Goal: Check status: Check status

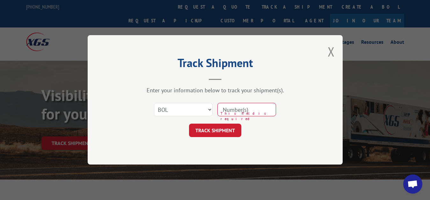
select select "bol"
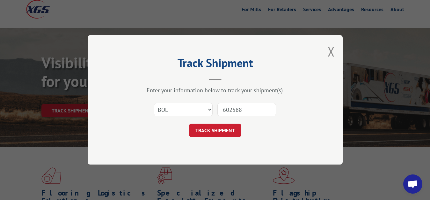
type input "6025888"
click button "TRACK SHIPMENT" at bounding box center [215, 130] width 52 height 13
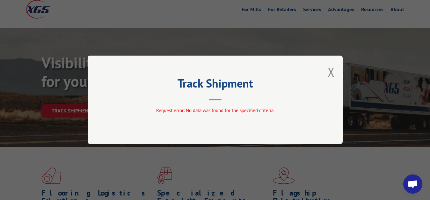
click at [335, 72] on div "Track Shipment Request error: No data was found for the specified criteria." at bounding box center [215, 99] width 255 height 88
click at [331, 71] on button "Close modal" at bounding box center [331, 71] width 7 height 17
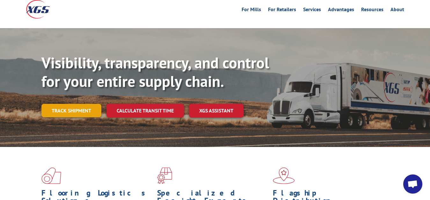
click at [67, 104] on link "Track shipment" at bounding box center [71, 110] width 60 height 13
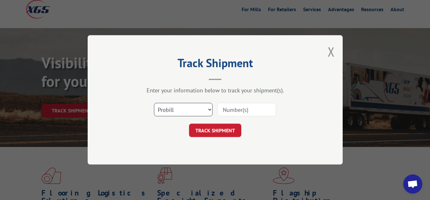
select select "bol"
click option "BOL" at bounding box center [0, 0] width 0 height 0
drag, startPoint x: 230, startPoint y: 106, endPoint x: 243, endPoint y: 75, distance: 34.0
click at [231, 103] on input at bounding box center [246, 109] width 59 height 13
type input "6025889"
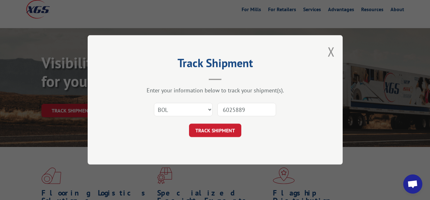
click button "TRACK SHIPMENT" at bounding box center [215, 130] width 52 height 13
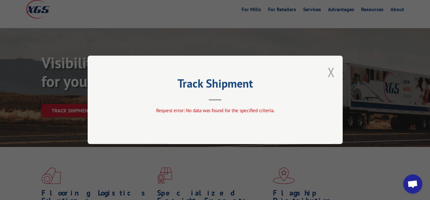
click at [334, 71] on button "Close modal" at bounding box center [331, 71] width 7 height 17
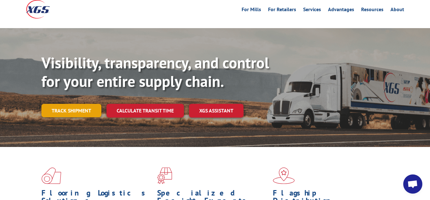
click at [86, 104] on link "Track shipment" at bounding box center [71, 110] width 60 height 13
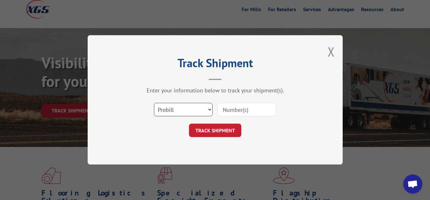
click at [154, 103] on select "Select category... Probill BOL PO" at bounding box center [183, 109] width 59 height 13
select select "bol"
click option "BOL" at bounding box center [0, 0] width 0 height 0
drag, startPoint x: 236, startPoint y: 116, endPoint x: 239, endPoint y: 110, distance: 6.7
click at [237, 114] on input at bounding box center [246, 109] width 59 height 13
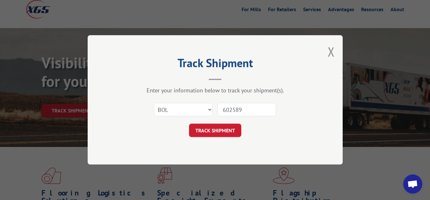
type input "6025892"
click button "TRACK SHIPMENT" at bounding box center [215, 130] width 52 height 13
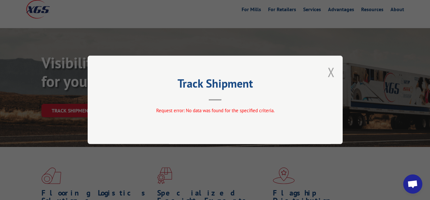
click at [332, 72] on button "Close modal" at bounding box center [331, 71] width 7 height 17
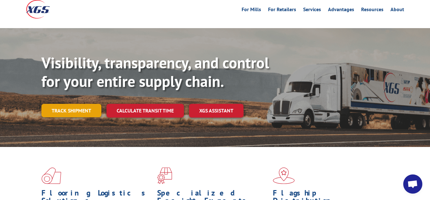
click at [55, 104] on link "Track shipment" at bounding box center [71, 110] width 60 height 13
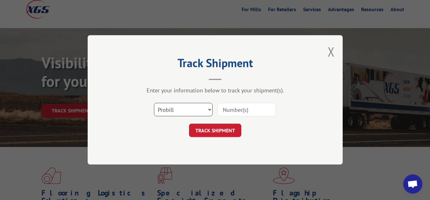
click at [154, 103] on select "Select category... Probill BOL PO" at bounding box center [183, 109] width 59 height 13
select select "bol"
click option "BOL" at bounding box center [0, 0] width 0 height 0
drag, startPoint x: 232, startPoint y: 113, endPoint x: 238, endPoint y: 100, distance: 14.6
click at [233, 109] on input at bounding box center [246, 109] width 59 height 13
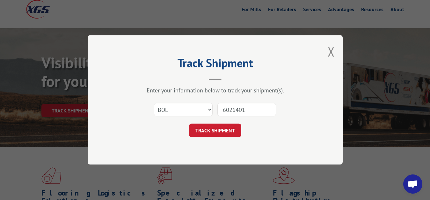
type input "6026401"
click button "TRACK SHIPMENT" at bounding box center [215, 130] width 52 height 13
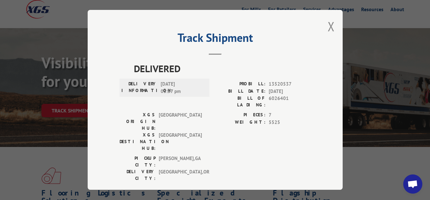
drag, startPoint x: 332, startPoint y: 27, endPoint x: 292, endPoint y: 59, distance: 51.7
click at [331, 31] on button "Close modal" at bounding box center [331, 26] width 7 height 17
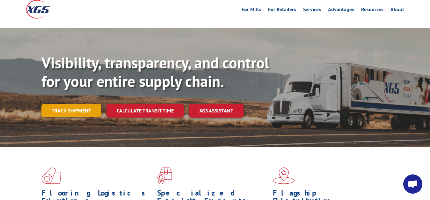
click at [66, 104] on link "Track shipment" at bounding box center [71, 110] width 60 height 13
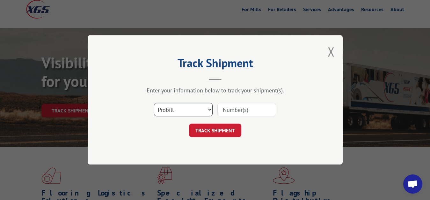
click at [154, 103] on select "Select category... Probill BOL PO" at bounding box center [183, 109] width 59 height 13
select select "bol"
click option "BOL" at bounding box center [0, 0] width 0 height 0
click at [226, 113] on input at bounding box center [246, 109] width 59 height 13
type input "6025890"
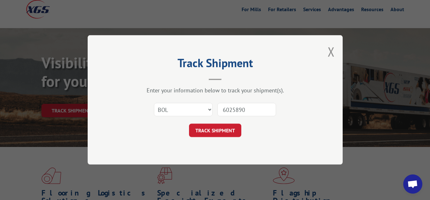
click button "TRACK SHIPMENT" at bounding box center [215, 130] width 52 height 13
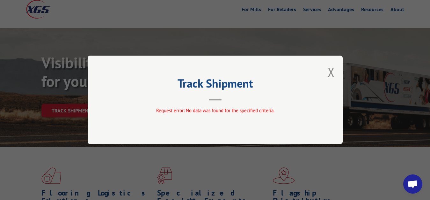
drag, startPoint x: 330, startPoint y: 70, endPoint x: 267, endPoint y: 97, distance: 68.3
click at [330, 70] on button "Close modal" at bounding box center [331, 71] width 7 height 17
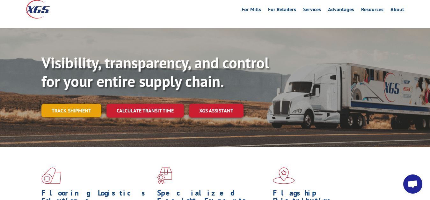
click at [73, 104] on link "Track shipment" at bounding box center [71, 110] width 60 height 13
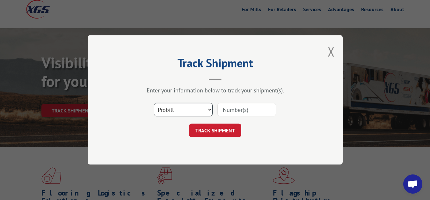
click at [154, 103] on select "Select category... Probill BOL PO" at bounding box center [183, 109] width 59 height 13
select select "bol"
click option "BOL" at bounding box center [0, 0] width 0 height 0
drag, startPoint x: 232, startPoint y: 114, endPoint x: 236, endPoint y: 110, distance: 5.7
click at [233, 113] on input at bounding box center [246, 109] width 59 height 13
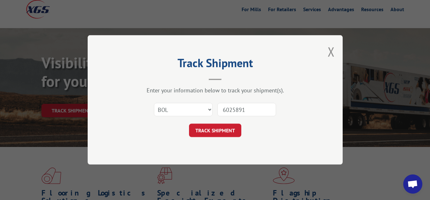
type input "6025891"
click button "TRACK SHIPMENT" at bounding box center [215, 130] width 52 height 13
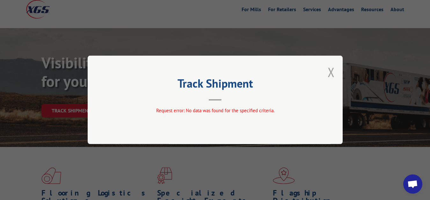
click at [330, 71] on button "Close modal" at bounding box center [331, 71] width 7 height 17
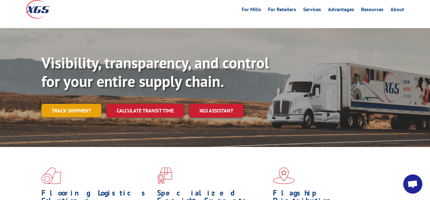
click at [82, 104] on link "Track shipment" at bounding box center [71, 110] width 60 height 13
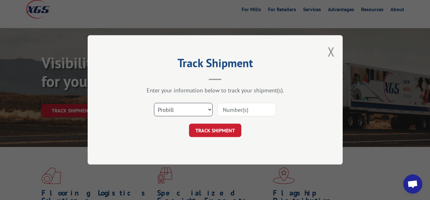
click at [154, 103] on select "Select category... Probill BOL PO" at bounding box center [183, 109] width 59 height 13
select select "bol"
click option "BOL" at bounding box center [0, 0] width 0 height 0
click at [222, 112] on input at bounding box center [246, 109] width 59 height 13
type input "6026780"
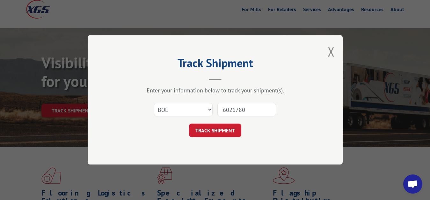
click button "TRACK SHIPMENT" at bounding box center [215, 130] width 52 height 13
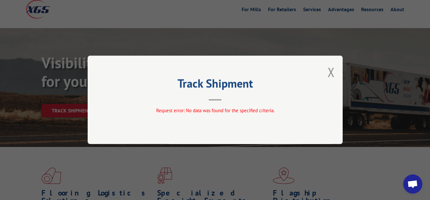
click at [339, 77] on div "Track Shipment Request error: No data was found for the specified criteria." at bounding box center [215, 99] width 255 height 88
click at [330, 72] on button "Close modal" at bounding box center [331, 71] width 7 height 17
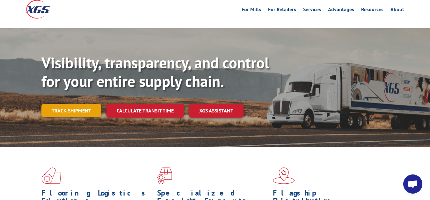
click at [80, 104] on link "Track shipment" at bounding box center [71, 110] width 60 height 13
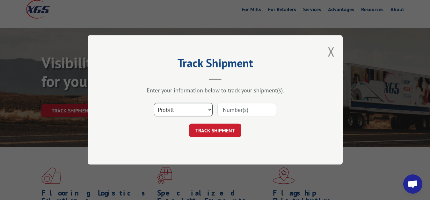
click at [154, 103] on select "Select category... Probill BOL PO" at bounding box center [183, 109] width 59 height 13
select select "bol"
click option "BOL" at bounding box center [0, 0] width 0 height 0
click at [229, 112] on input at bounding box center [246, 109] width 59 height 13
type input "6041914"
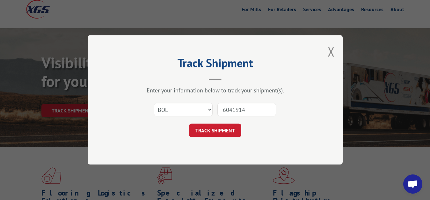
click button "TRACK SHIPMENT" at bounding box center [215, 130] width 52 height 13
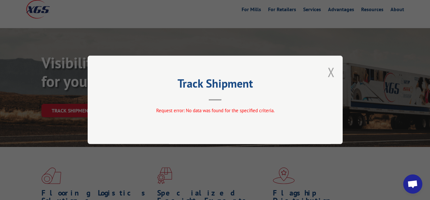
click at [332, 70] on button "Close modal" at bounding box center [331, 71] width 7 height 17
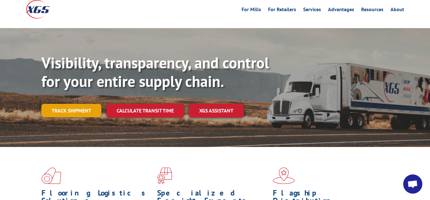
click at [59, 104] on link "Track shipment" at bounding box center [71, 110] width 60 height 13
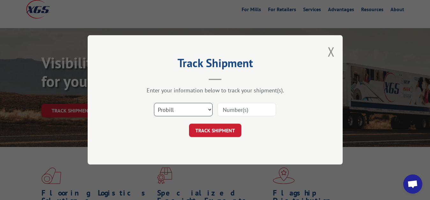
click at [154, 103] on select "Select category... Probill BOL PO" at bounding box center [183, 109] width 59 height 13
select select "bol"
click option "BOL" at bounding box center [0, 0] width 0 height 0
drag, startPoint x: 237, startPoint y: 110, endPoint x: 237, endPoint y: 104, distance: 6.4
click at [237, 109] on input at bounding box center [246, 109] width 59 height 13
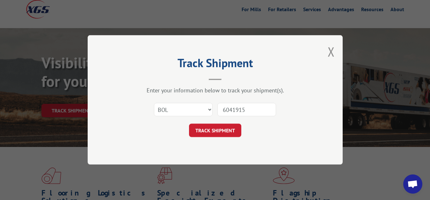
type input "6041915"
click button "TRACK SHIPMENT" at bounding box center [215, 130] width 52 height 13
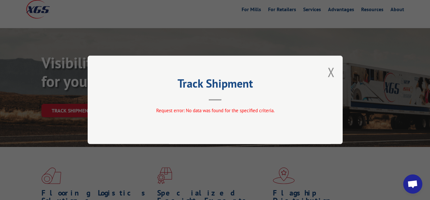
click at [331, 69] on button "Close modal" at bounding box center [331, 71] width 7 height 17
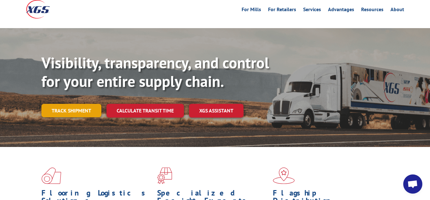
click at [73, 104] on link "Track shipment" at bounding box center [71, 110] width 60 height 13
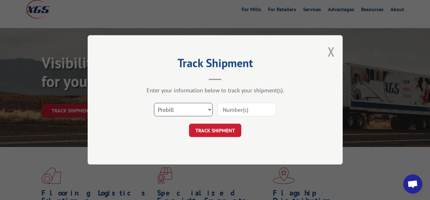
click at [154, 103] on select "Select category... Probill BOL PO" at bounding box center [183, 109] width 59 height 13
select select "bol"
click option "BOL" at bounding box center [0, 0] width 0 height 0
drag, startPoint x: 226, startPoint y: 113, endPoint x: 246, endPoint y: 76, distance: 42.2
click at [226, 112] on input at bounding box center [246, 109] width 59 height 13
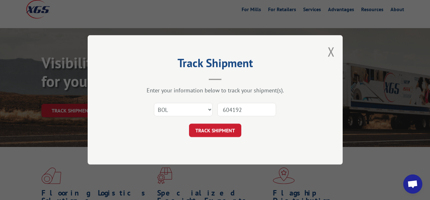
type input "6041921"
click button "TRACK SHIPMENT" at bounding box center [215, 130] width 52 height 13
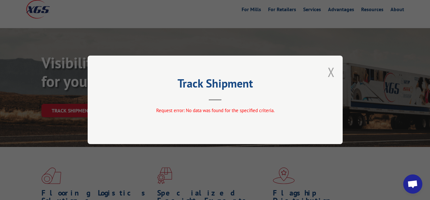
click at [331, 74] on button "Close modal" at bounding box center [331, 71] width 7 height 17
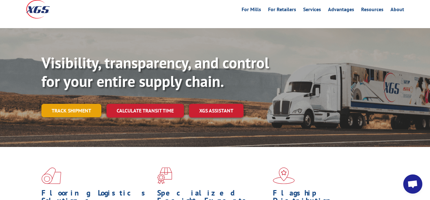
click at [77, 104] on link "Track shipment" at bounding box center [71, 110] width 60 height 13
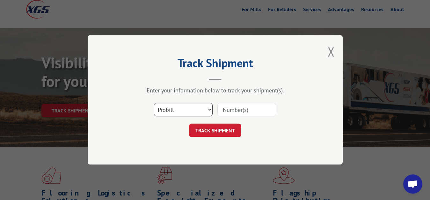
click at [154, 103] on select "Select category... Probill BOL PO" at bounding box center [183, 109] width 59 height 13
select select "bol"
click option "BOL" at bounding box center [0, 0] width 0 height 0
click at [238, 102] on div "Select category... Probill BOL PO" at bounding box center [215, 109] width 191 height 21
click at [229, 110] on input at bounding box center [246, 109] width 59 height 13
